Goal: Transaction & Acquisition: Purchase product/service

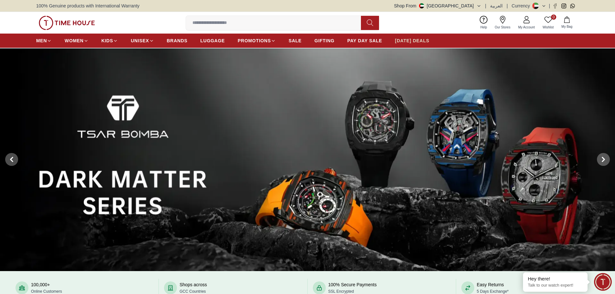
click at [424, 40] on span "[DATE] DEALS" at bounding box center [412, 40] width 34 height 6
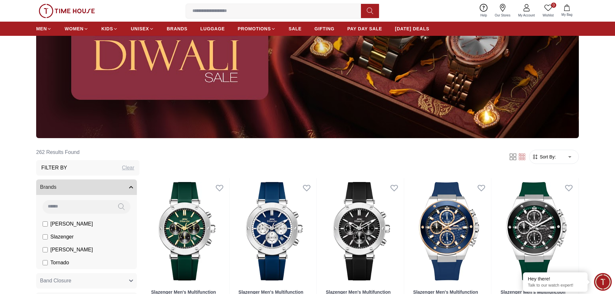
scroll to position [65, 0]
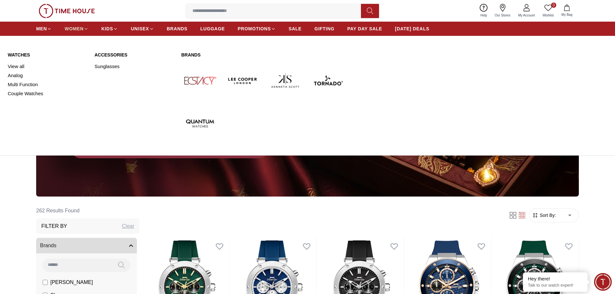
click at [77, 24] on link "WOMEN" at bounding box center [77, 29] width 24 height 12
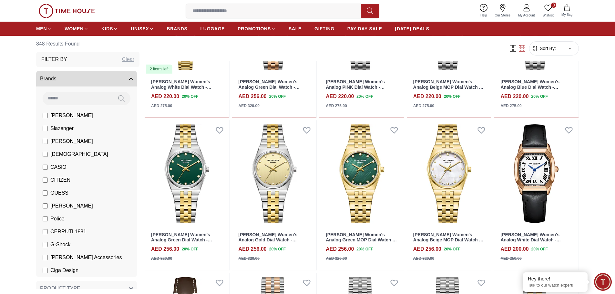
scroll to position [937, 0]
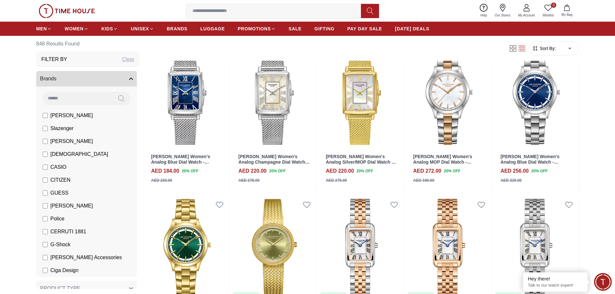
scroll to position [1615, 0]
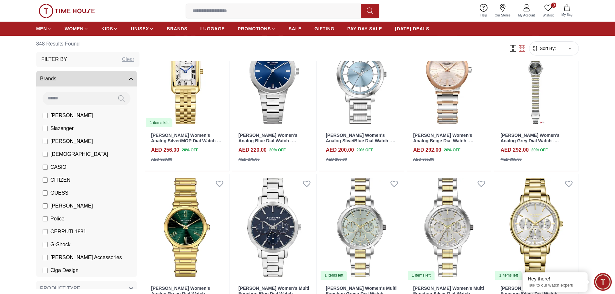
scroll to position [1938, 0]
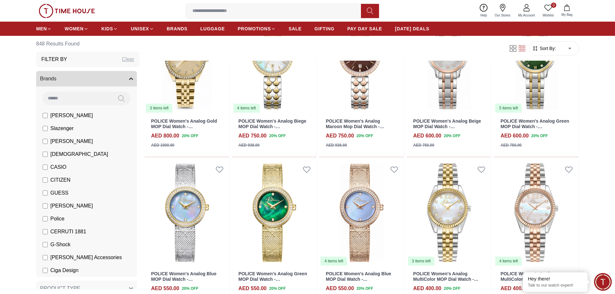
scroll to position [2713, 0]
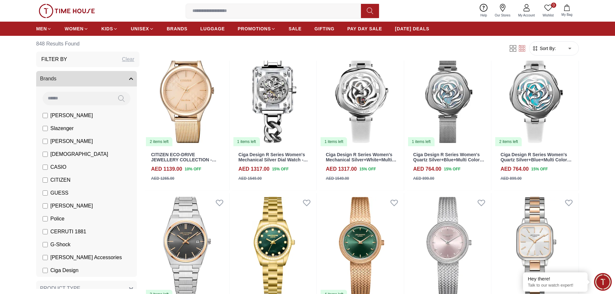
scroll to position [3456, 0]
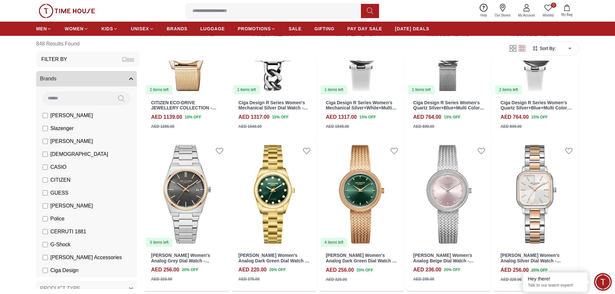
scroll to position [3617, 0]
